Goal: Obtain resource: Obtain resource

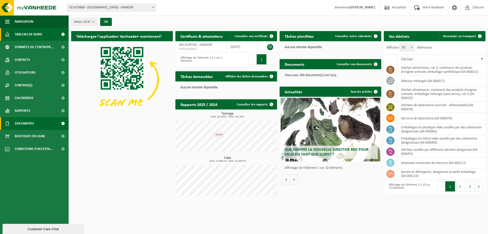
click at [29, 124] on span "Documents" at bounding box center [24, 123] width 19 height 13
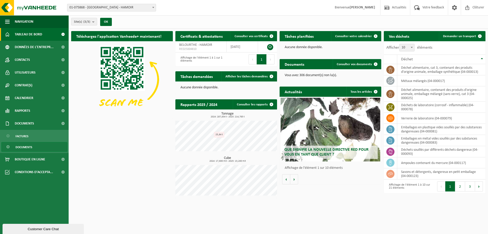
click at [34, 149] on link "Documents" at bounding box center [34, 147] width 66 height 10
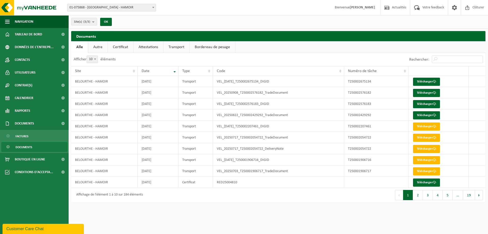
click at [154, 49] on link "Attestations" at bounding box center [148, 47] width 30 height 12
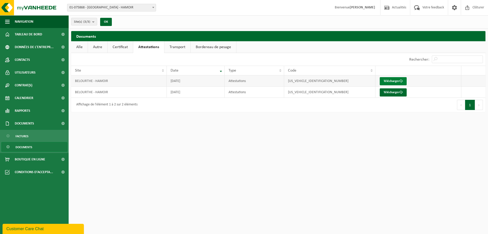
click at [383, 82] on link "Télécharger" at bounding box center [393, 81] width 27 height 8
